Goal: Task Accomplishment & Management: Manage account settings

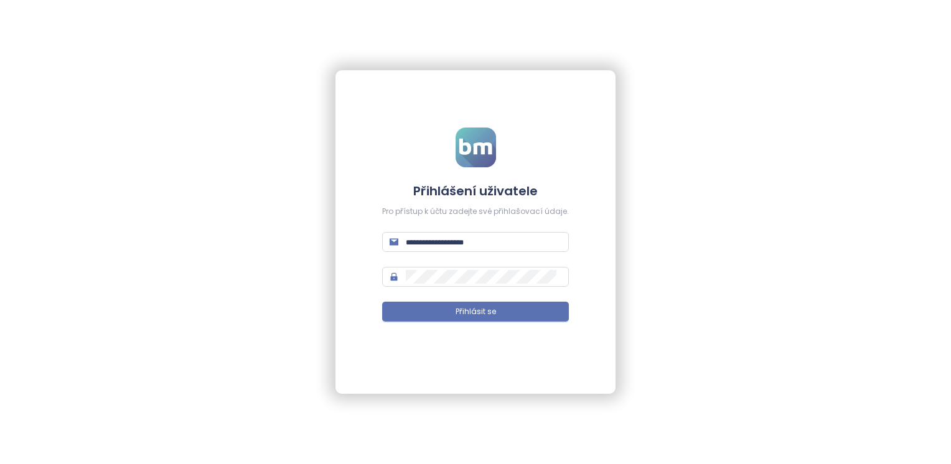
type input "**********"
click at [543, 299] on form "**********" at bounding box center [475, 233] width 187 height 210
click at [543, 296] on form "**********" at bounding box center [475, 233] width 187 height 210
click at [543, 309] on button "Přihlásit se" at bounding box center [475, 312] width 187 height 20
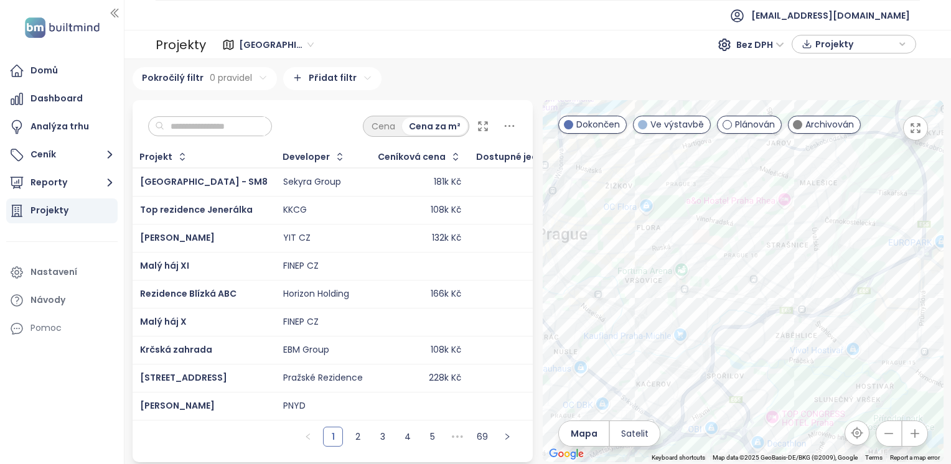
drag, startPoint x: 678, startPoint y: 222, endPoint x: 791, endPoint y: 216, distance: 113.4
click at [791, 216] on div at bounding box center [743, 281] width 401 height 362
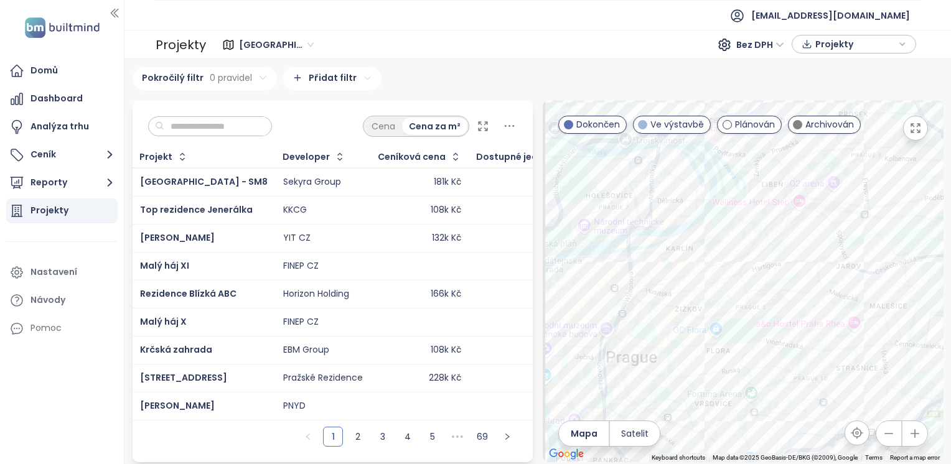
drag, startPoint x: 763, startPoint y: 200, endPoint x: 836, endPoint y: 327, distance: 146.9
click at [836, 327] on div at bounding box center [743, 281] width 401 height 362
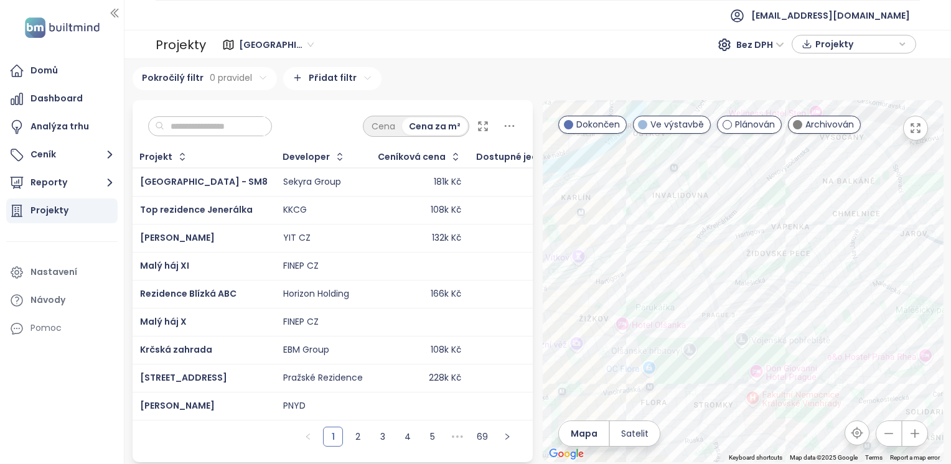
drag, startPoint x: 708, startPoint y: 290, endPoint x: 739, endPoint y: 305, distance: 34.5
click at [749, 306] on div at bounding box center [743, 281] width 401 height 362
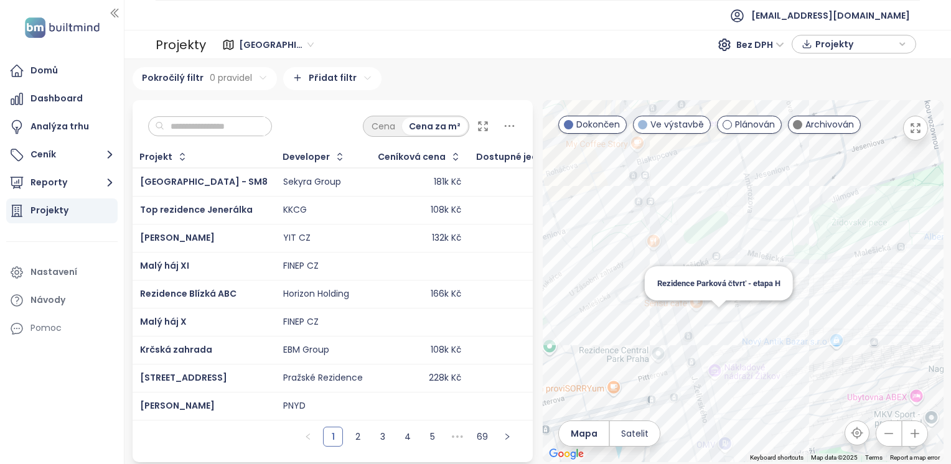
click at [712, 320] on div "Rezidence Parková čtvrť - etapa H" at bounding box center [743, 281] width 401 height 362
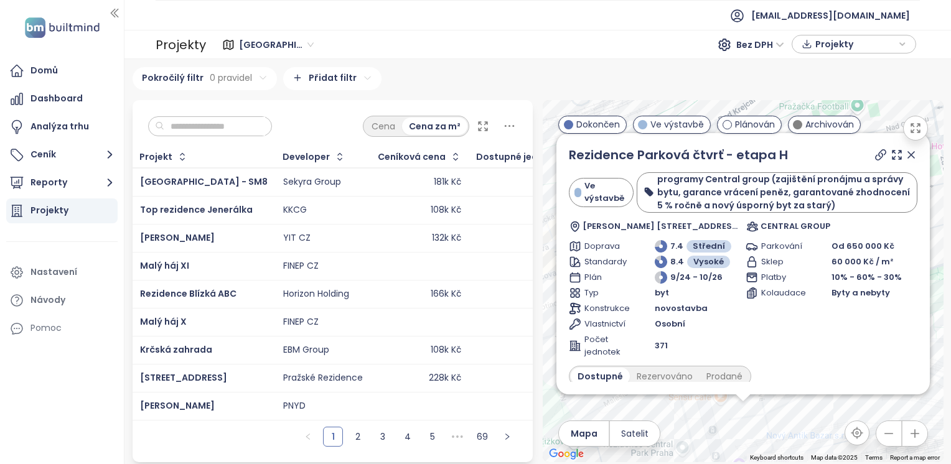
scroll to position [167, 0]
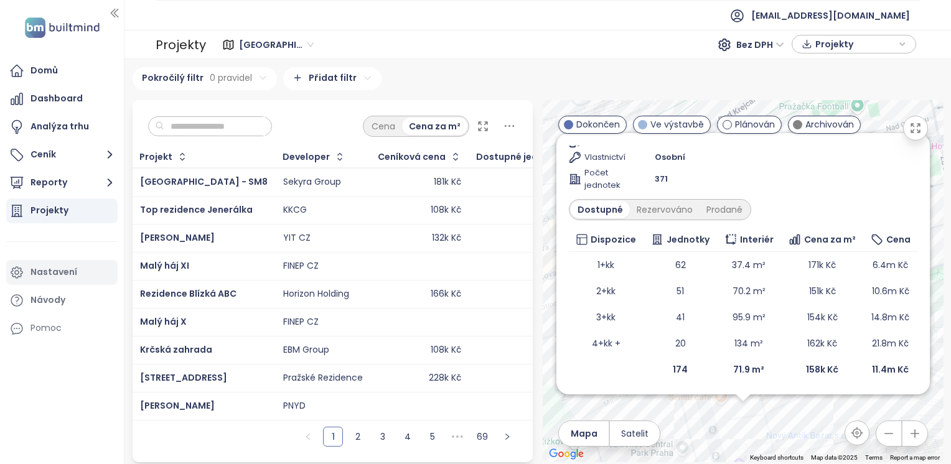
click at [46, 276] on div "Nastavení" at bounding box center [53, 272] width 47 height 16
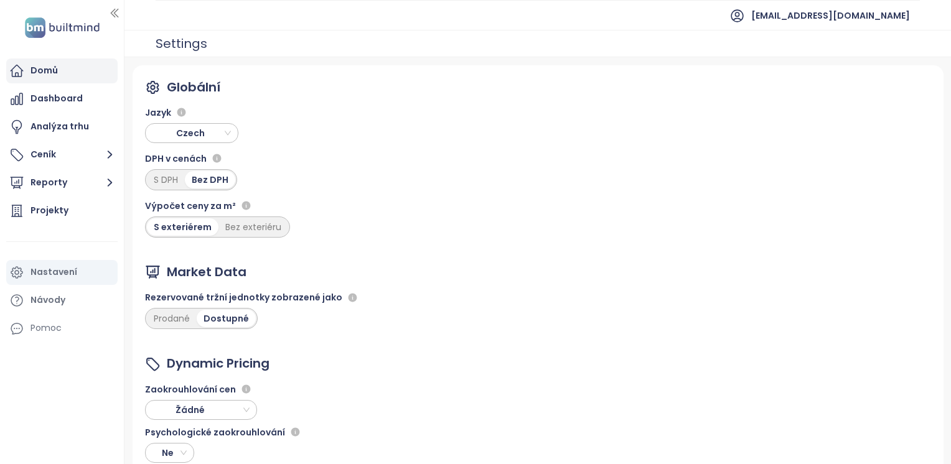
click at [55, 76] on div "Domů" at bounding box center [43, 71] width 27 height 16
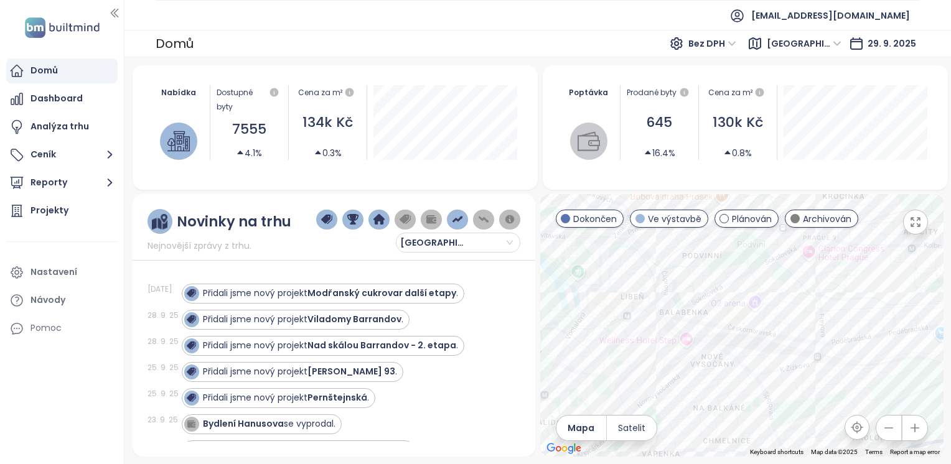
drag, startPoint x: 684, startPoint y: 332, endPoint x: 750, endPoint y: 389, distance: 87.3
click at [719, 401] on div at bounding box center [741, 325] width 403 height 263
drag, startPoint x: 772, startPoint y: 371, endPoint x: 847, endPoint y: 245, distance: 147.4
click at [847, 245] on div at bounding box center [741, 325] width 403 height 263
drag, startPoint x: 791, startPoint y: 368, endPoint x: 795, endPoint y: 343, distance: 24.6
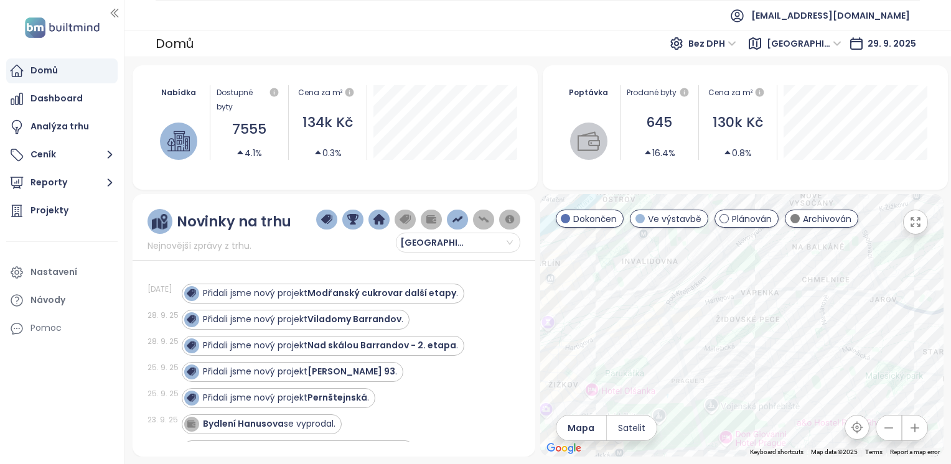
click at [811, 352] on div at bounding box center [741, 325] width 403 height 263
drag, startPoint x: 711, startPoint y: 340, endPoint x: 741, endPoint y: 337, distance: 30.6
click at [747, 342] on div at bounding box center [741, 325] width 403 height 263
click at [727, 333] on div "Byty na Vackově - etapa E" at bounding box center [741, 325] width 403 height 263
